Goal: Task Accomplishment & Management: Manage account settings

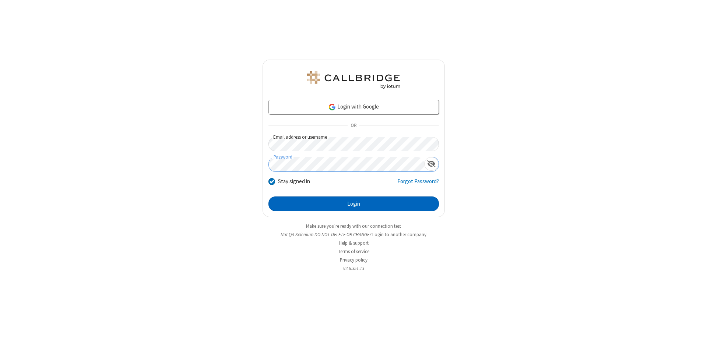
click at [354, 204] on button "Login" at bounding box center [353, 204] width 170 height 15
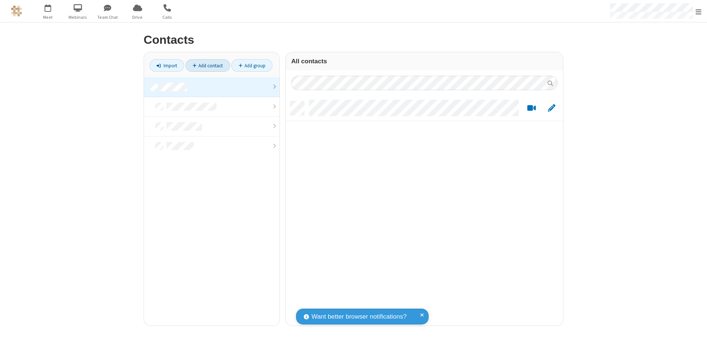
click at [208, 66] on link "Add contact" at bounding box center [208, 65] width 45 height 13
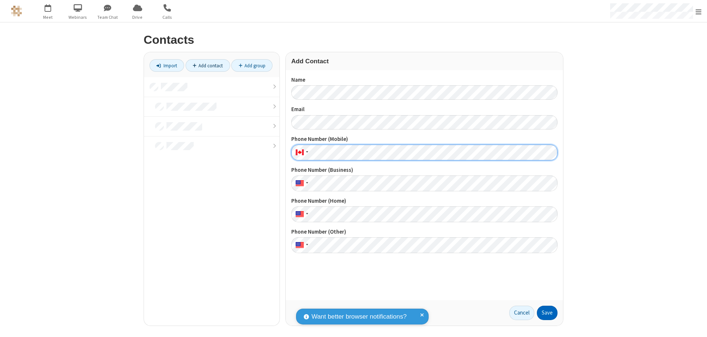
click at [547, 313] on button "Save" at bounding box center [547, 313] width 21 height 15
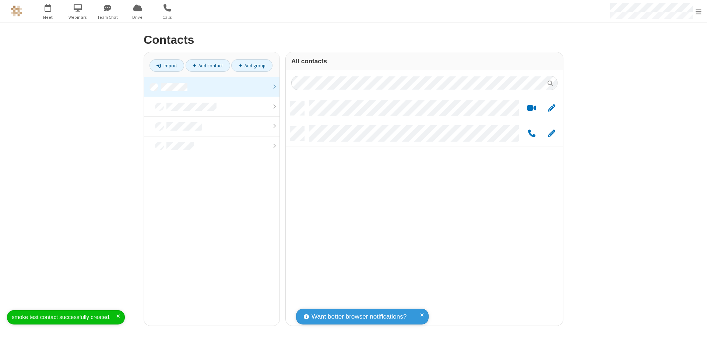
scroll to position [225, 272]
click at [208, 66] on link "Add contact" at bounding box center [208, 65] width 45 height 13
